Goal: Information Seeking & Learning: Learn about a topic

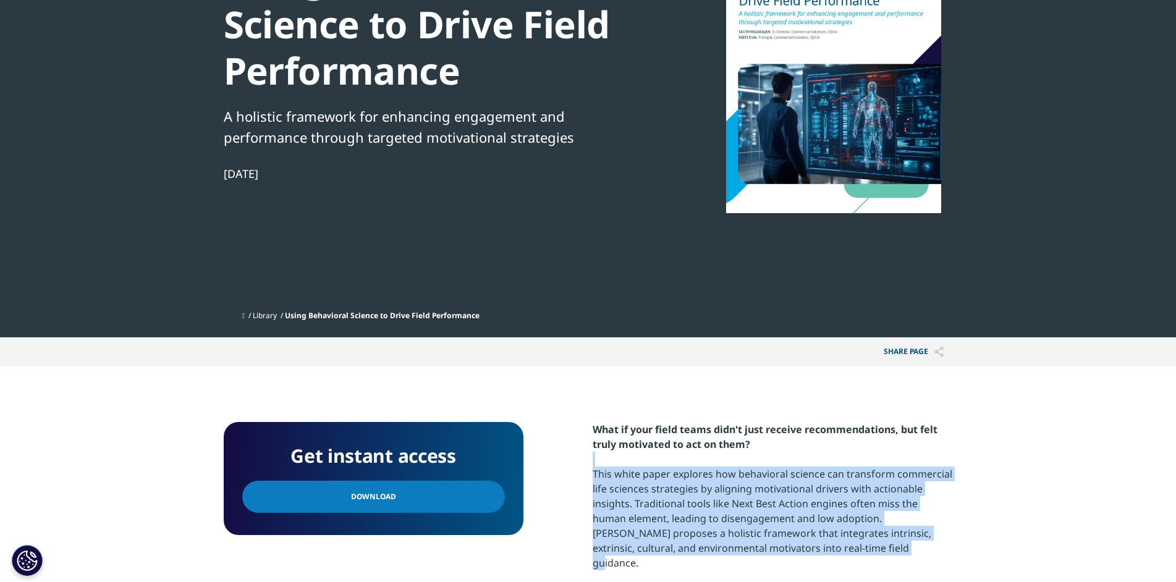
drag, startPoint x: 595, startPoint y: 466, endPoint x: 849, endPoint y: 542, distance: 264.6
click at [849, 542] on div "Get instant access Download What if your field teams didn't just receive recomm…" at bounding box center [588, 550] width 729 height 257
copy p "This white paper explores how behavioral science can transform commercial life …"
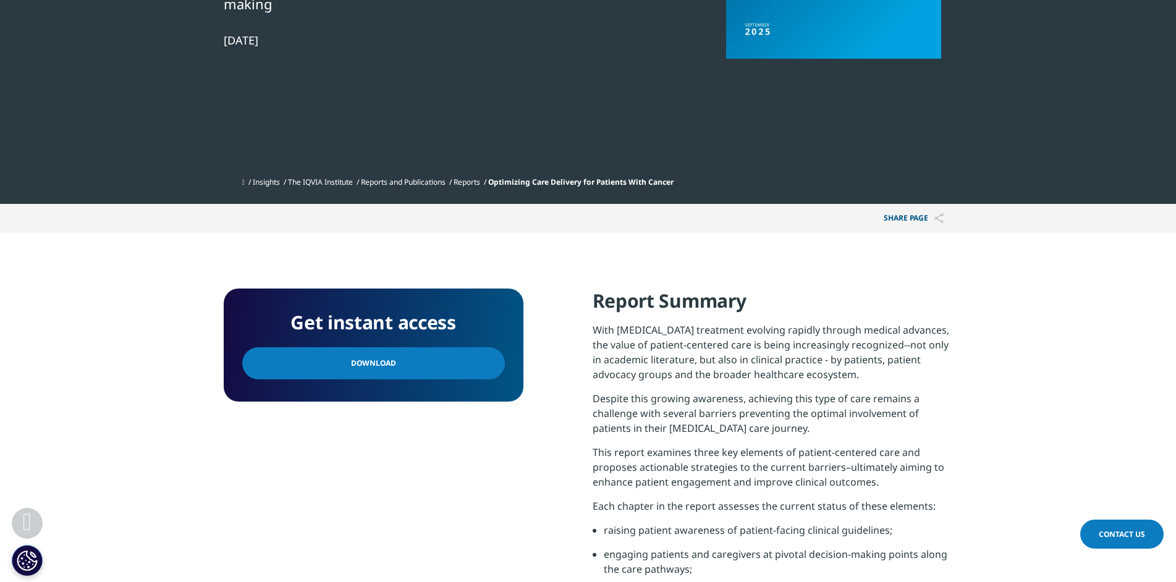
scroll to position [421, 729]
drag, startPoint x: 596, startPoint y: 324, endPoint x: 879, endPoint y: 488, distance: 327.1
click at [879, 488] on div "Report Summary With cancer treatment evolving rapidly through medical advances,…" at bounding box center [773, 484] width 360 height 390
copy div "With cancer treatment evolving rapidly through medical advances, the value of p…"
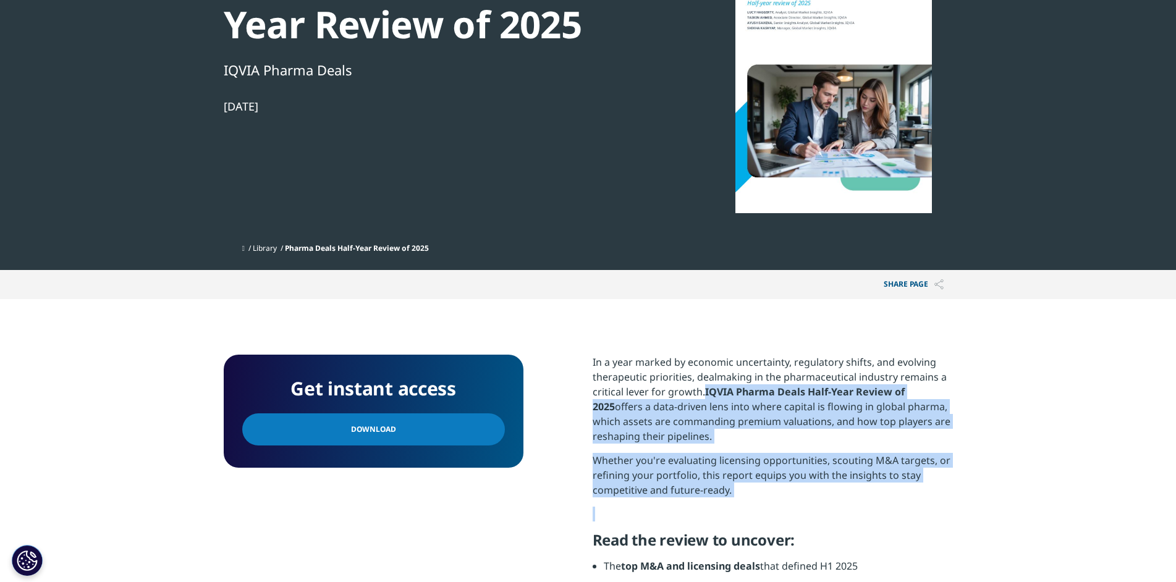
scroll to position [597, 729]
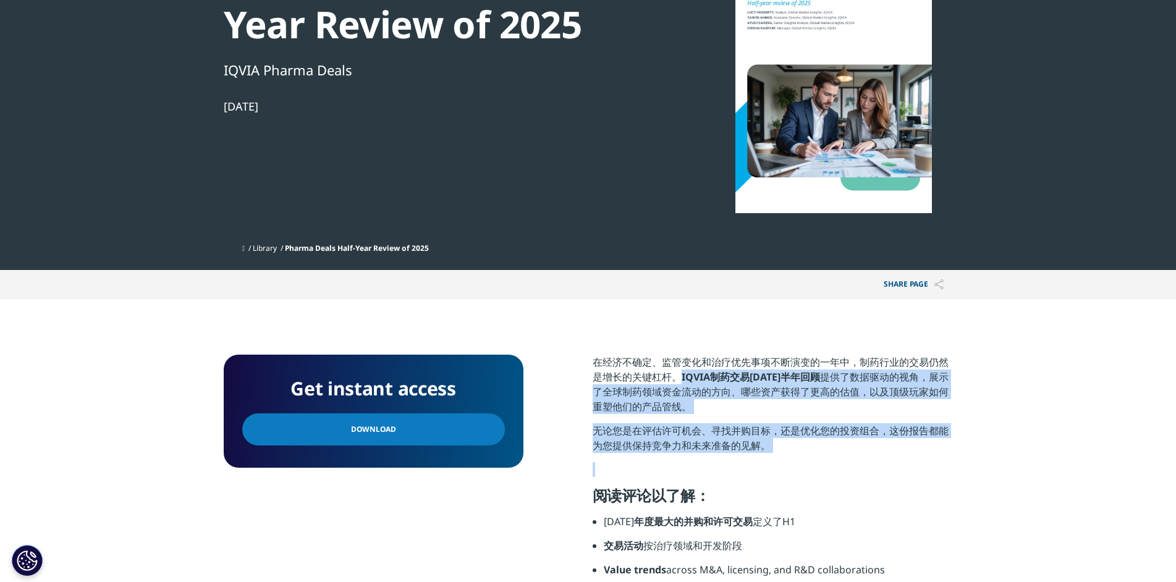
drag, startPoint x: 668, startPoint y: 403, endPoint x: 739, endPoint y: 466, distance: 95.0
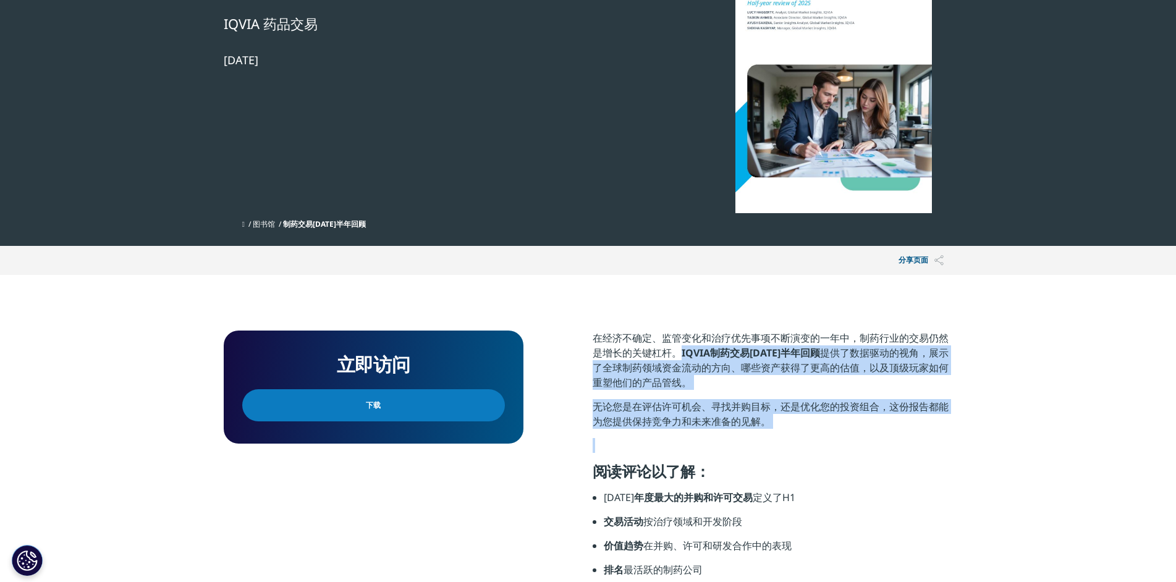
scroll to position [582, 729]
